Goal: Information Seeking & Learning: Compare options

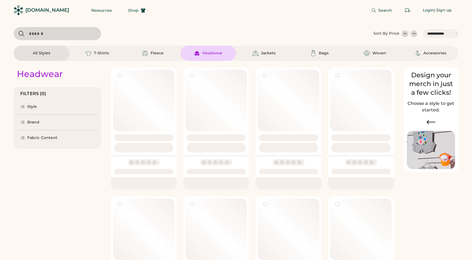
select select "*****"
select select "*"
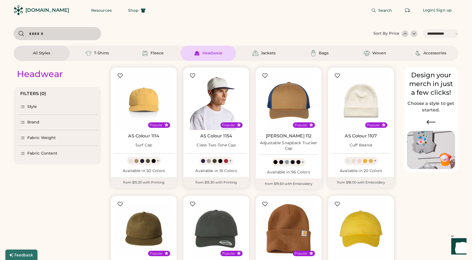
click at [207, 101] on img at bounding box center [215, 100] width 59 height 59
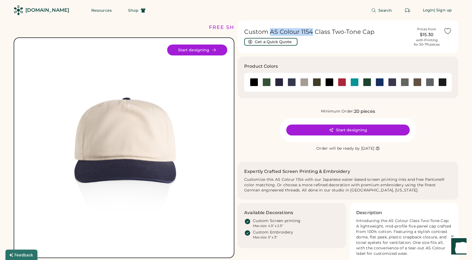
drag, startPoint x: 269, startPoint y: 31, endPoint x: 311, endPoint y: 32, distance: 42.1
click at [311, 32] on h1 "Custom AS Colour 1154 Class Two-Tone Cap" at bounding box center [326, 32] width 165 height 8
copy h1 "AS Colour 1154"
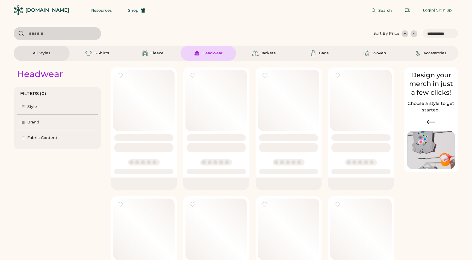
select select "*****"
select select "*"
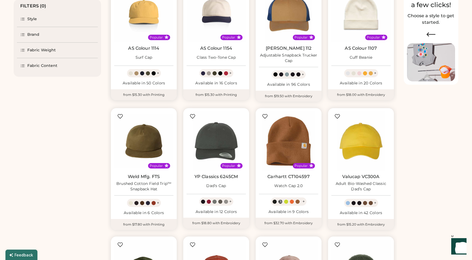
select select "*****"
select select "*"
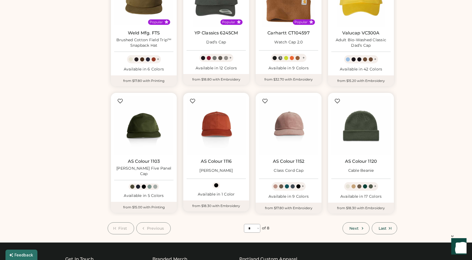
scroll to position [234, 0]
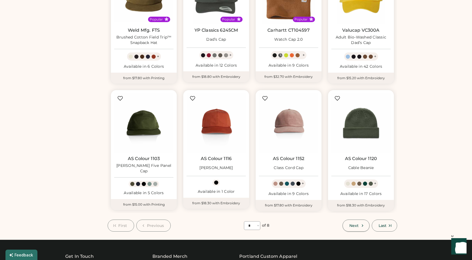
click at [357, 225] on span "Next" at bounding box center [353, 226] width 9 height 4
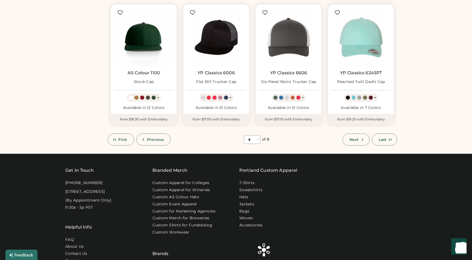
scroll to position [319, 0]
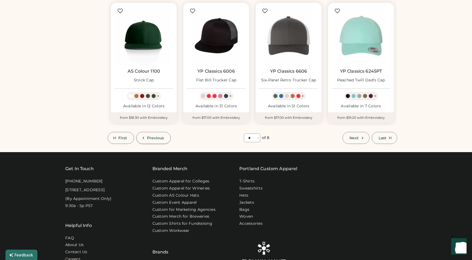
click at [150, 134] on button "Previous" at bounding box center [153, 138] width 35 height 12
select select "*"
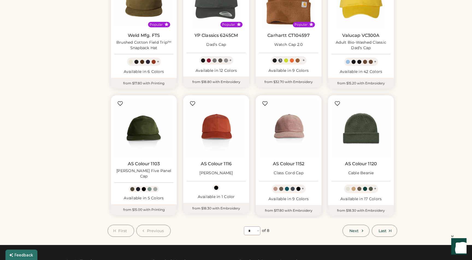
scroll to position [225, 0]
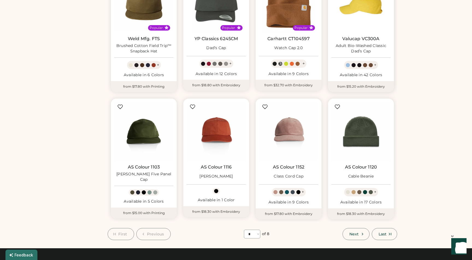
click at [364, 13] on img at bounding box center [360, 3] width 59 height 59
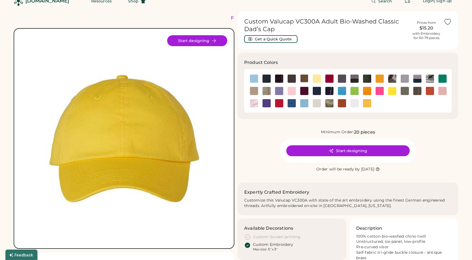
scroll to position [11, 0]
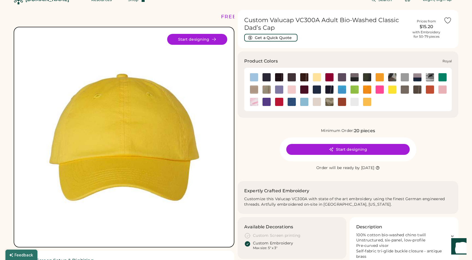
click at [293, 101] on img at bounding box center [291, 102] width 8 height 8
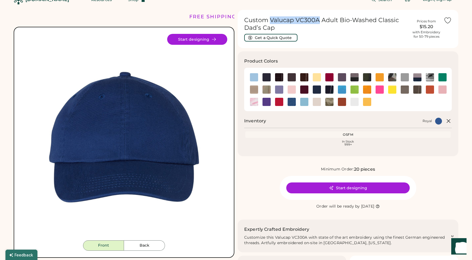
drag, startPoint x: 271, startPoint y: 19, endPoint x: 319, endPoint y: 19, distance: 48.0
click at [319, 19] on h1 "Custom Valucap VC300A Adult Bio-Washed Classic Dad’s Cap" at bounding box center [326, 23] width 165 height 15
copy h1 "Valucap VC300A"
